Goal: Task Accomplishment & Management: Manage account settings

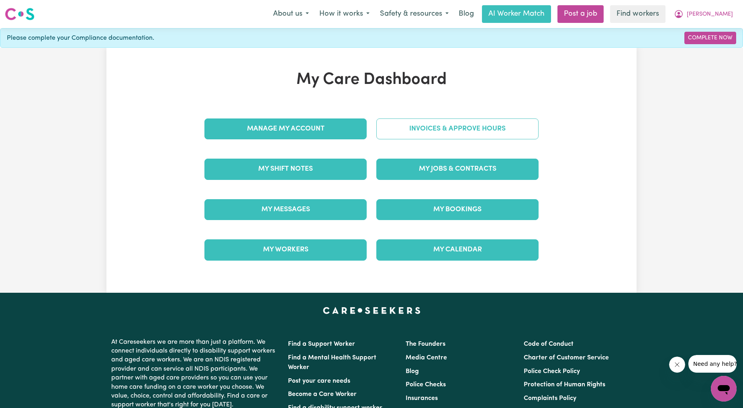
click at [410, 138] on link "Invoices & Approve Hours" at bounding box center [458, 129] width 162 height 21
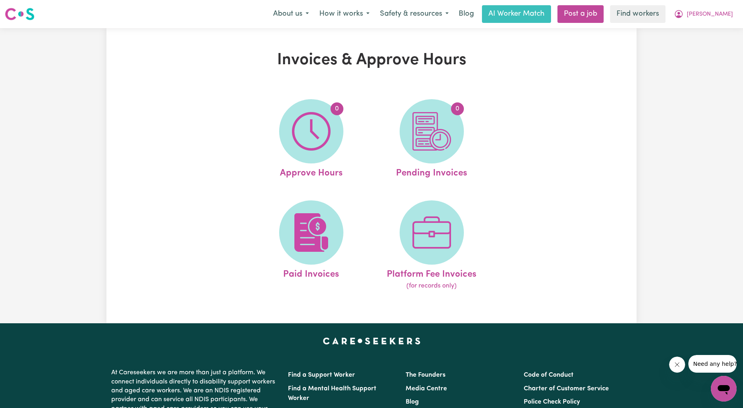
click at [320, 199] on ul "0 Approve Hours 0 Pending Invoices Paid Invoices Platform Fee Invoices (for rec…" at bounding box center [371, 195] width 241 height 212
click at [311, 221] on img at bounding box center [311, 232] width 39 height 39
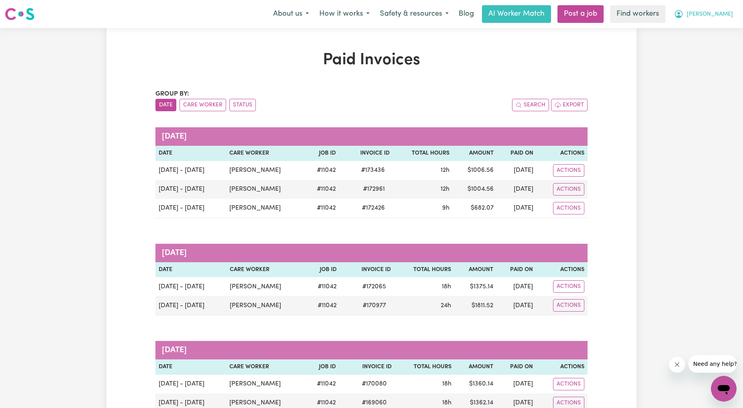
click at [718, 12] on span "[PERSON_NAME]" at bounding box center [710, 14] width 46 height 9
click at [697, 49] on link "Logout" at bounding box center [706, 46] width 63 height 15
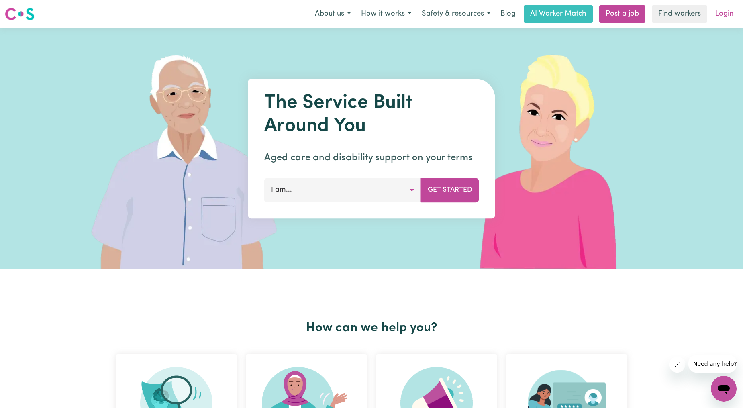
click at [725, 16] on link "Login" at bounding box center [725, 14] width 28 height 18
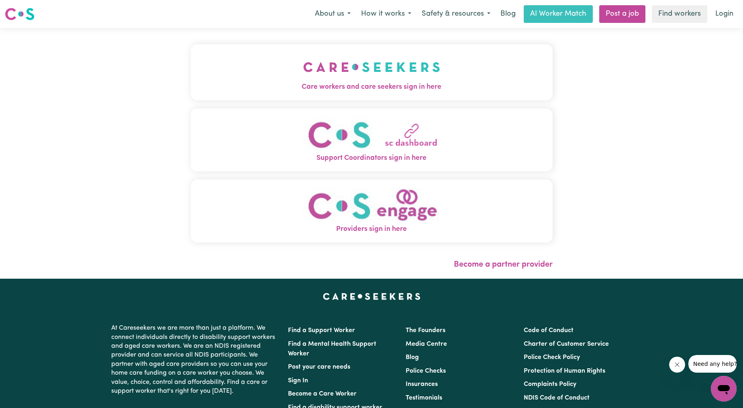
click at [376, 80] on img "Care workers and care seekers sign in here" at bounding box center [371, 67] width 137 height 30
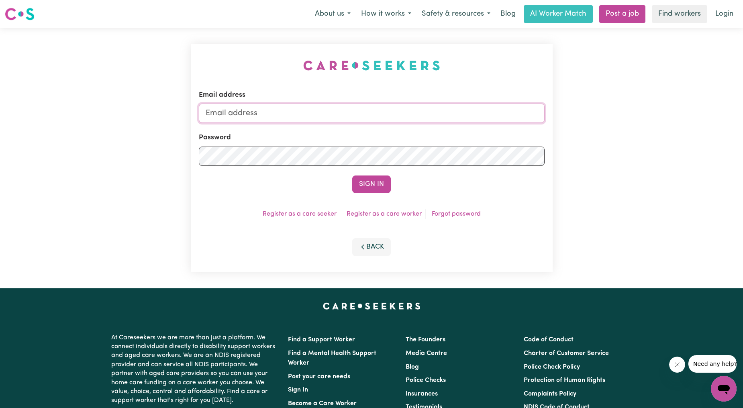
click at [356, 108] on input "Email address" at bounding box center [372, 113] width 346 height 19
drag, startPoint x: 248, startPoint y: 109, endPoint x: 484, endPoint y: 121, distance: 236.6
click at [484, 121] on input "[EMAIL_ADDRESS][PERSON_NAME][DOMAIN_NAME]" at bounding box center [372, 113] width 346 height 19
type input "superuser~[PERSON_NAME]"
click at [366, 186] on button "Sign In" at bounding box center [371, 185] width 39 height 18
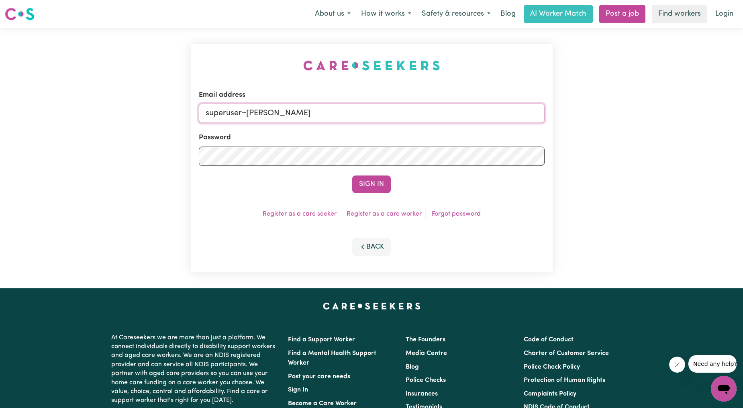
drag, startPoint x: 246, startPoint y: 113, endPoint x: 387, endPoint y: 137, distance: 143.3
click at [391, 123] on form "Email address superuser~[PERSON_NAME] Password Sign In" at bounding box center [372, 141] width 346 height 103
paste input "[EMAIL_ADDRESS][DOMAIN_NAME]"
type input "superuser~[EMAIL_ADDRESS][DOMAIN_NAME]"
click at [374, 182] on button "Sign In" at bounding box center [371, 185] width 39 height 18
